Goal: Information Seeking & Learning: Learn about a topic

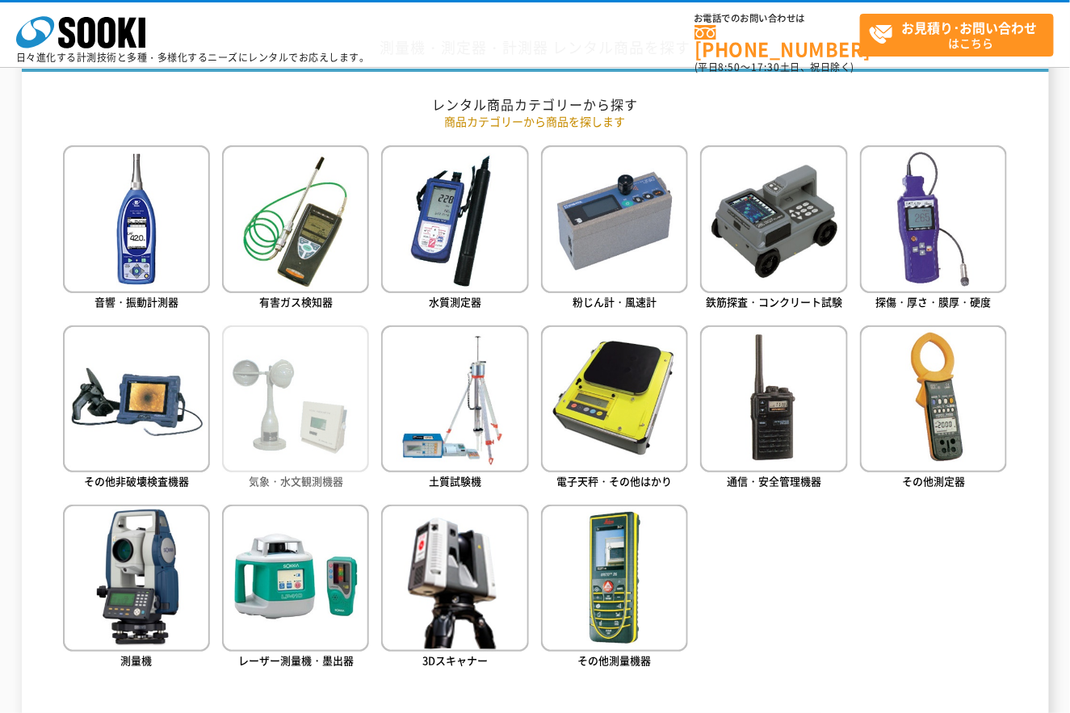
scroll to position [717, 0]
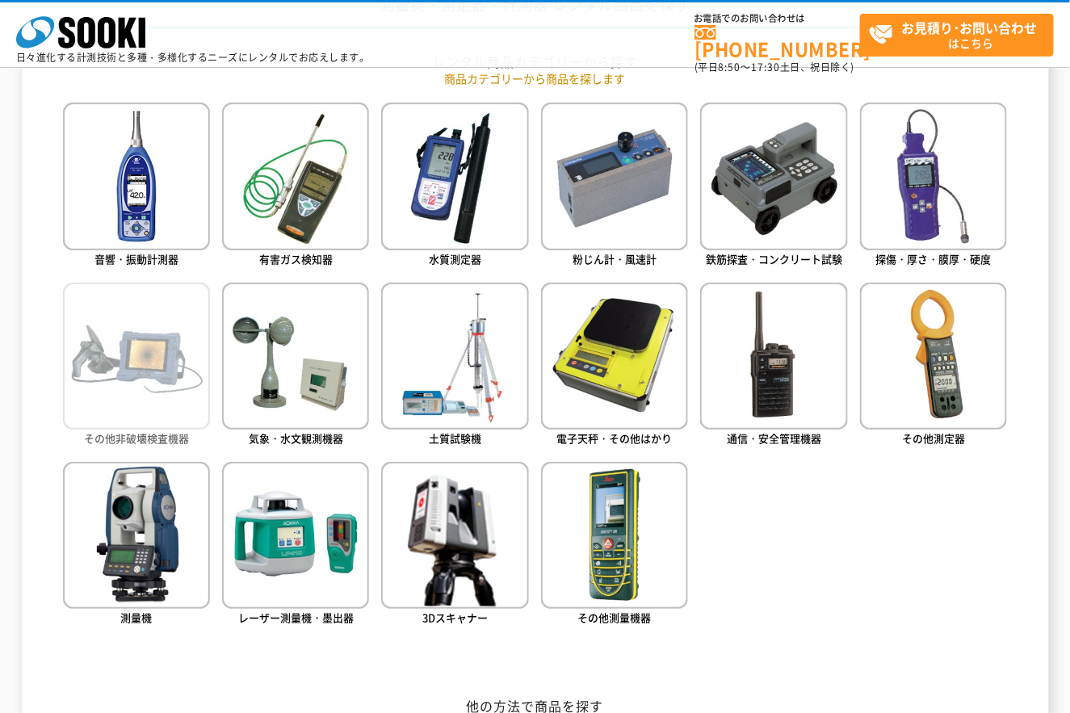
click at [118, 389] on img at bounding box center [136, 356] width 147 height 147
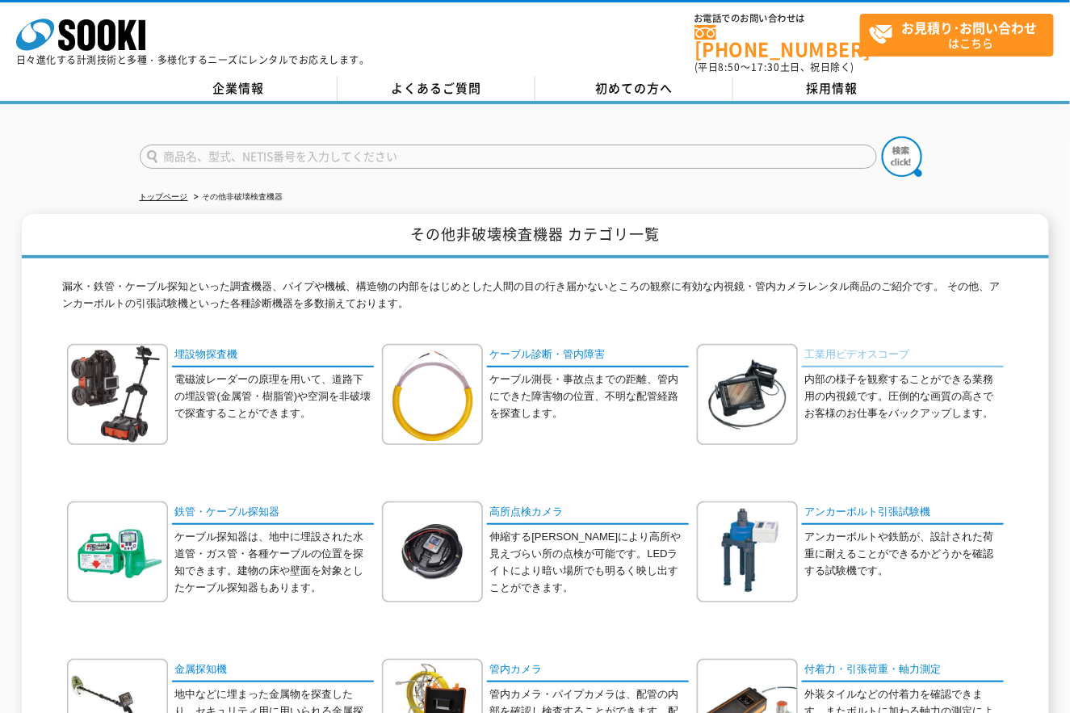
click at [865, 344] on link "工業用ビデオスコープ" at bounding box center [903, 355] width 202 height 23
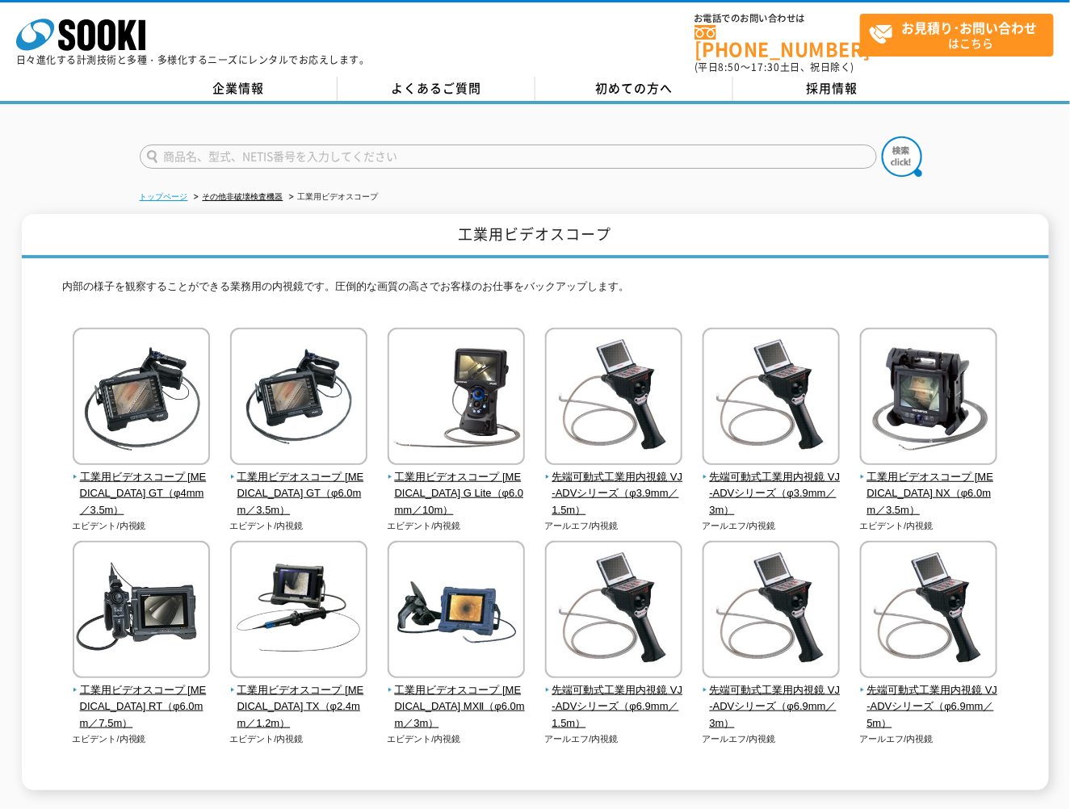
click at [164, 192] on link "トップページ" at bounding box center [164, 196] width 48 height 9
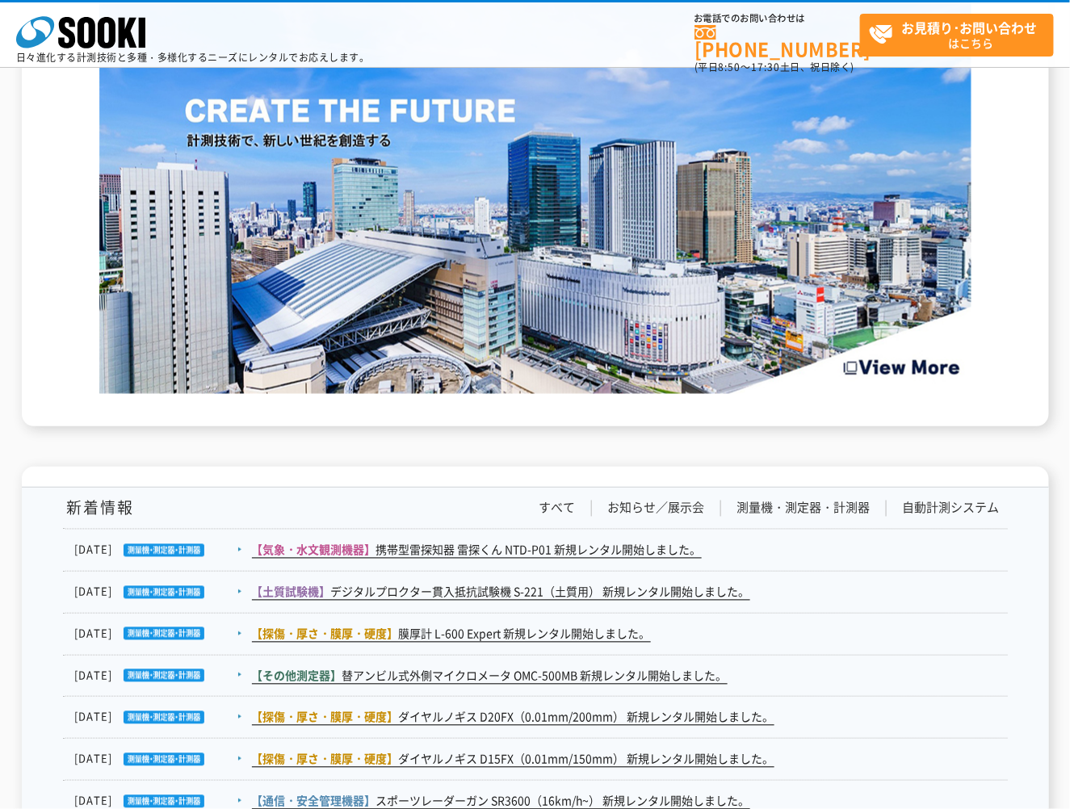
scroll to position [2839, 0]
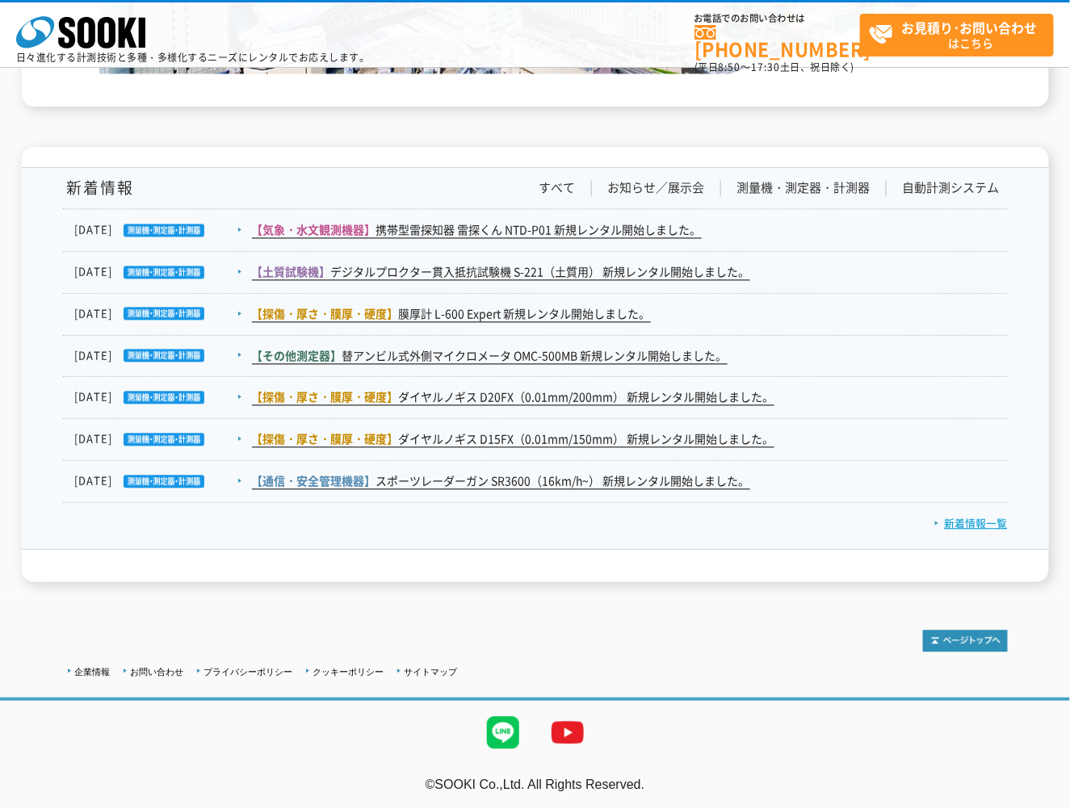
click at [993, 519] on link "新着情報一覧" at bounding box center [970, 523] width 73 height 15
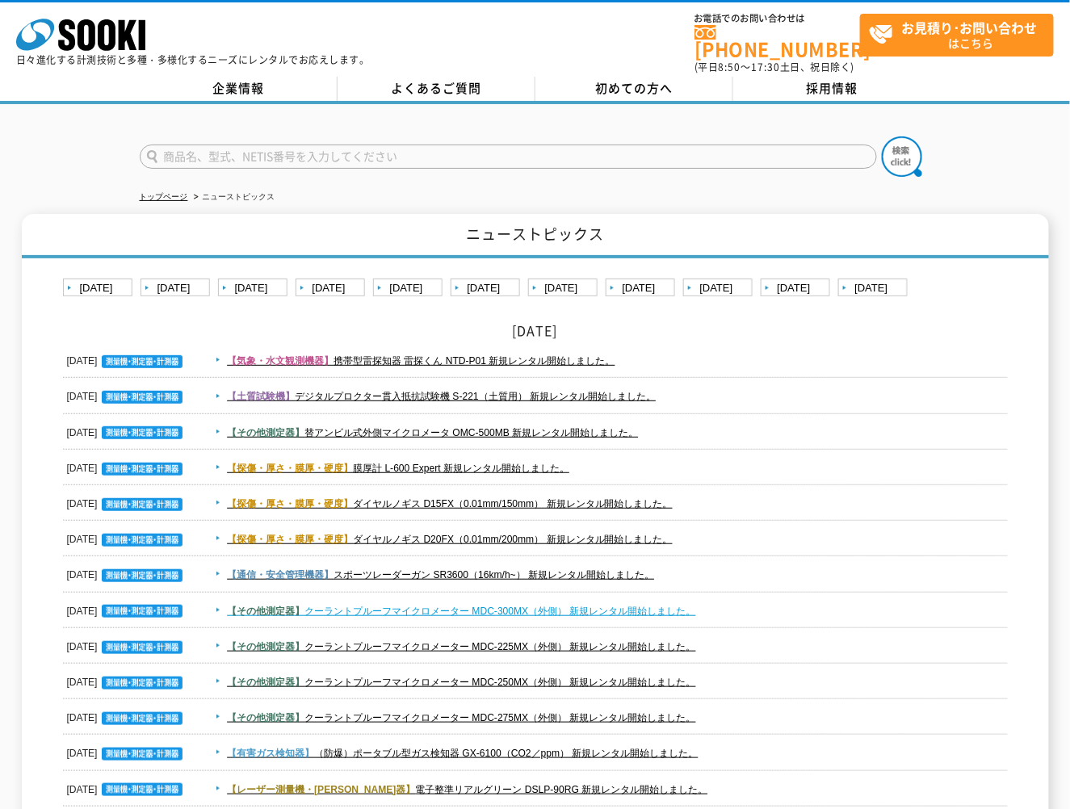
click at [542, 606] on link "【その他測定器】 クーラントプルーフマイクロメーター MDC-300MX（外側） 新規レンタル開始しました。" at bounding box center [461, 611] width 469 height 11
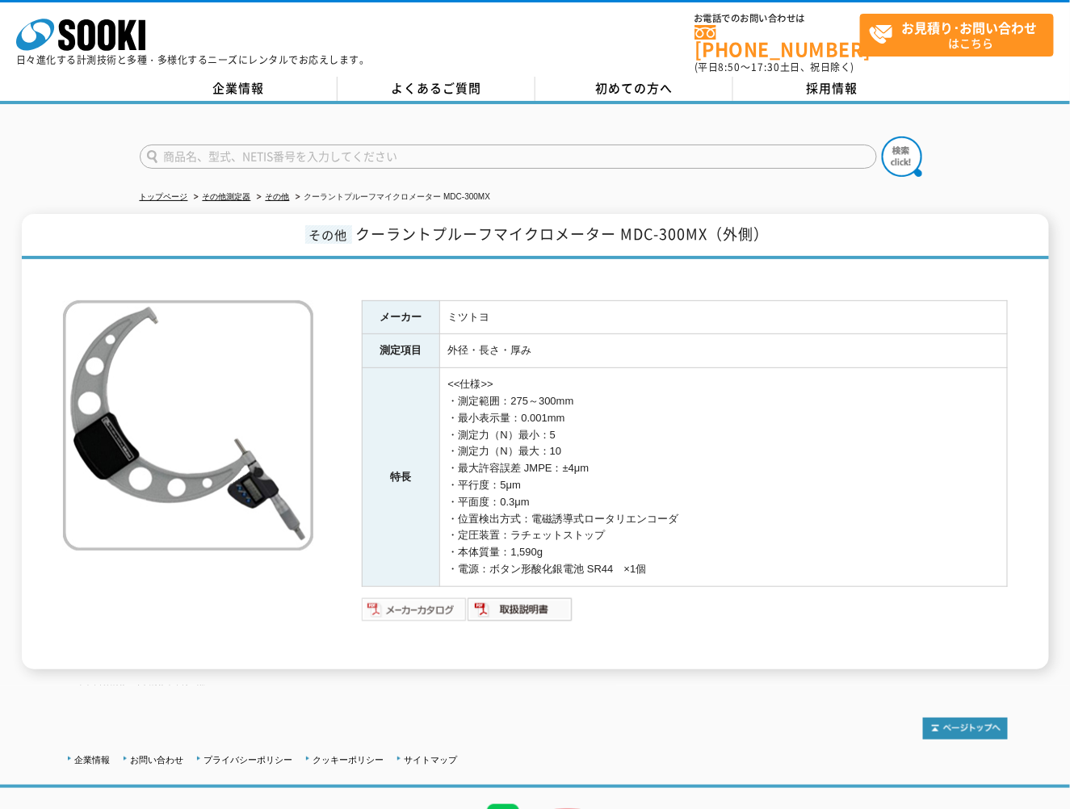
click at [432, 598] on img at bounding box center [415, 610] width 106 height 26
click at [509, 599] on img at bounding box center [520, 610] width 106 height 26
click at [111, 41] on icon at bounding box center [107, 34] width 18 height 31
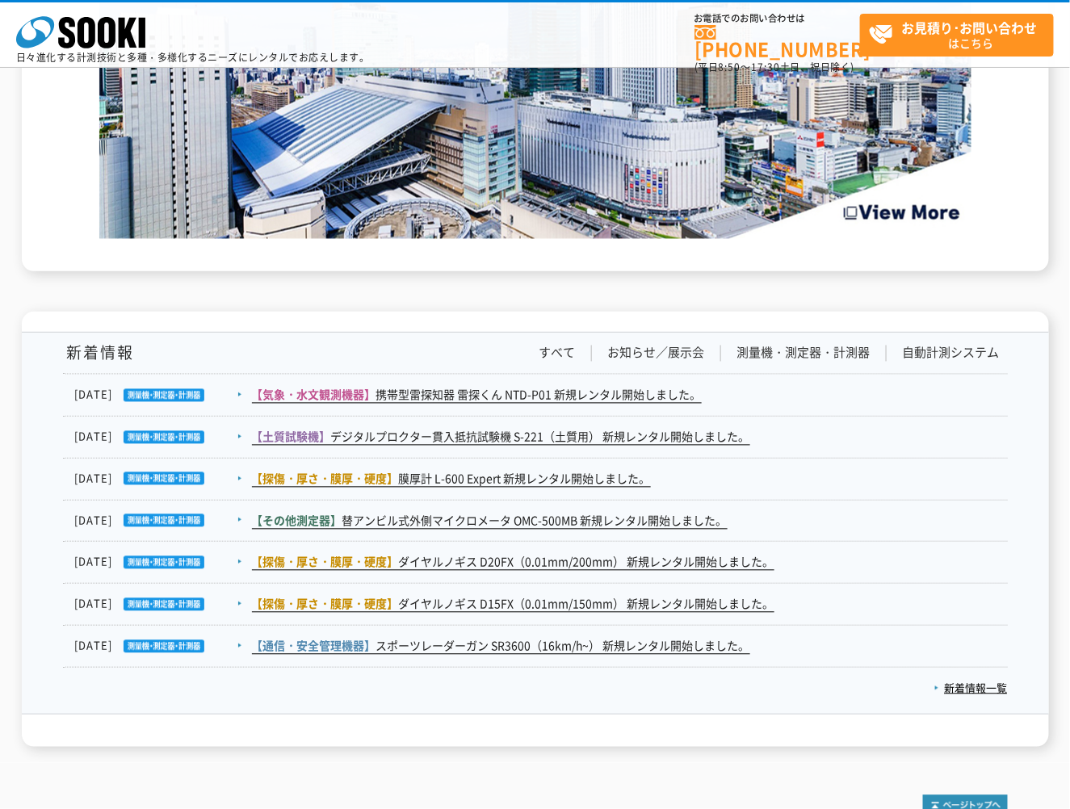
scroll to position [2839, 0]
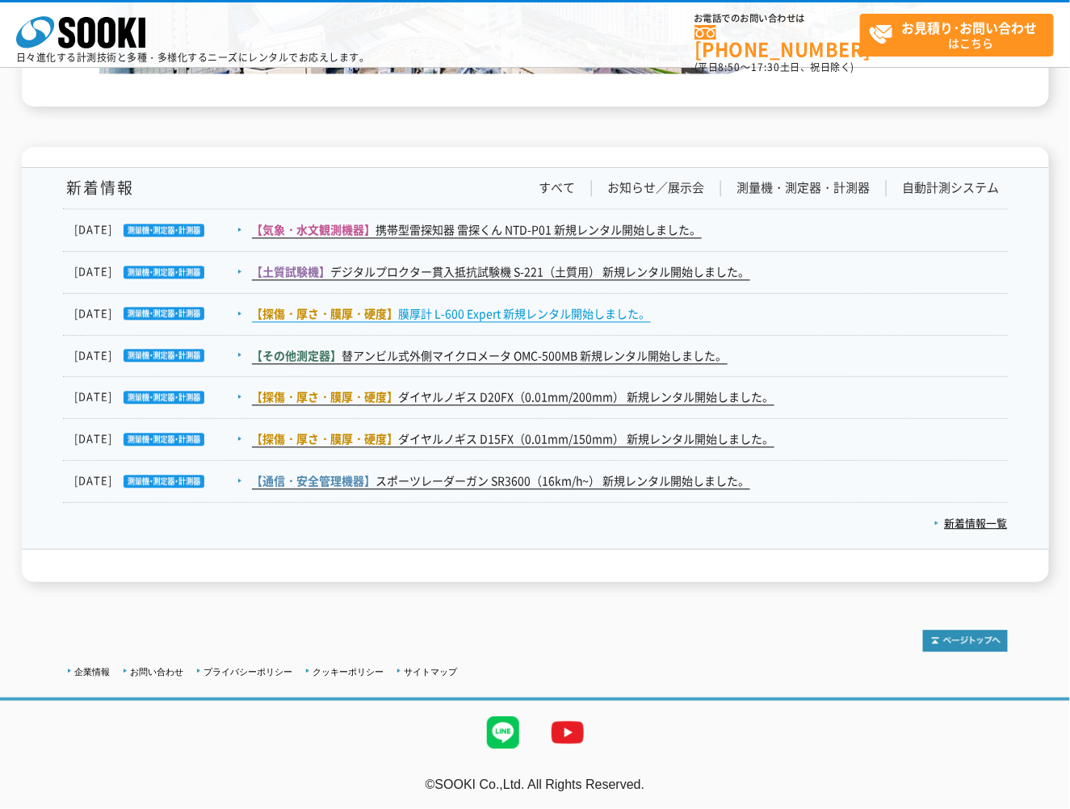
click at [521, 309] on link "【探傷・厚さ・膜厚・硬度】 膜厚計 L-600 Expert 新規レンタル開始しました。" at bounding box center [451, 314] width 399 height 17
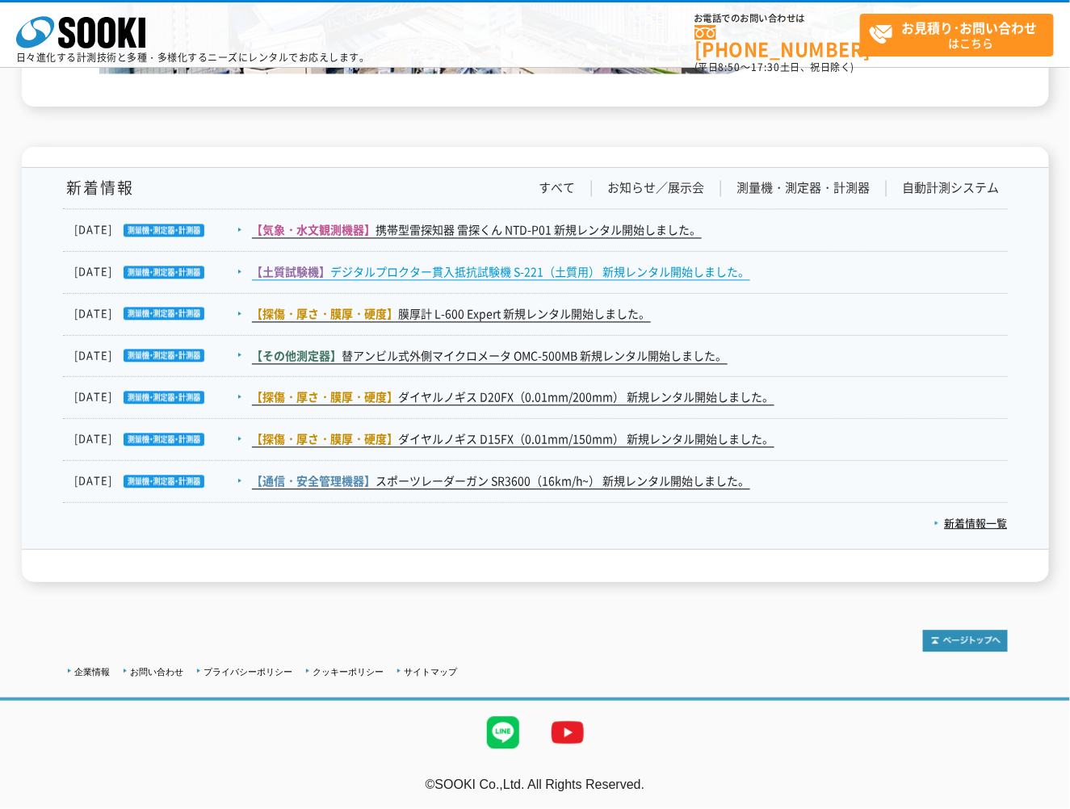
click at [529, 270] on link "【土質試験機】 デジタルプロクター貫入抵抗試験機 S-221（土質用） 新規レンタル開始しました。" at bounding box center [501, 272] width 498 height 17
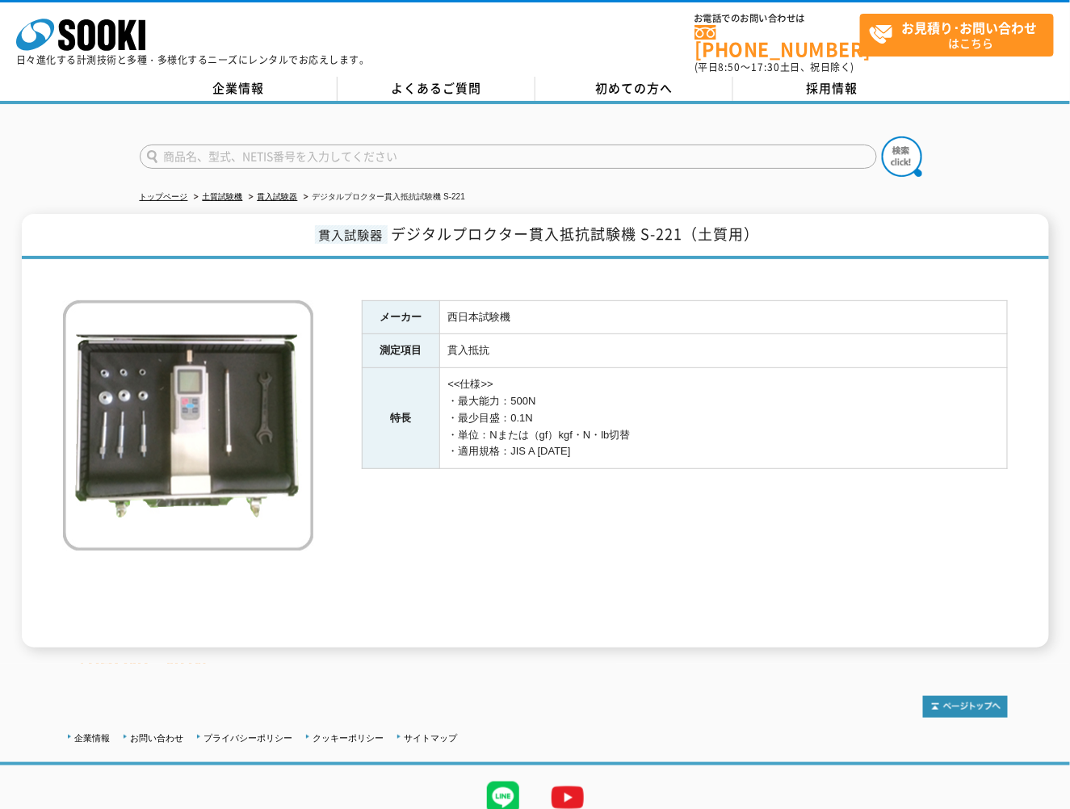
click at [275, 571] on div "メーカー 西日本試験機 測定項目 貫入抵抗 特長 <<仕様>> ・最大能力：500N ・最少目盛：0.1N ・単位：Nまたは（gf）kgf・N・lb切替 ・適…" at bounding box center [535, 457] width 945 height 380
click at [90, 267] on div at bounding box center [535, 275] width 945 height 17
